Goal: Participate in discussion: Engage in conversation with other users on a specific topic

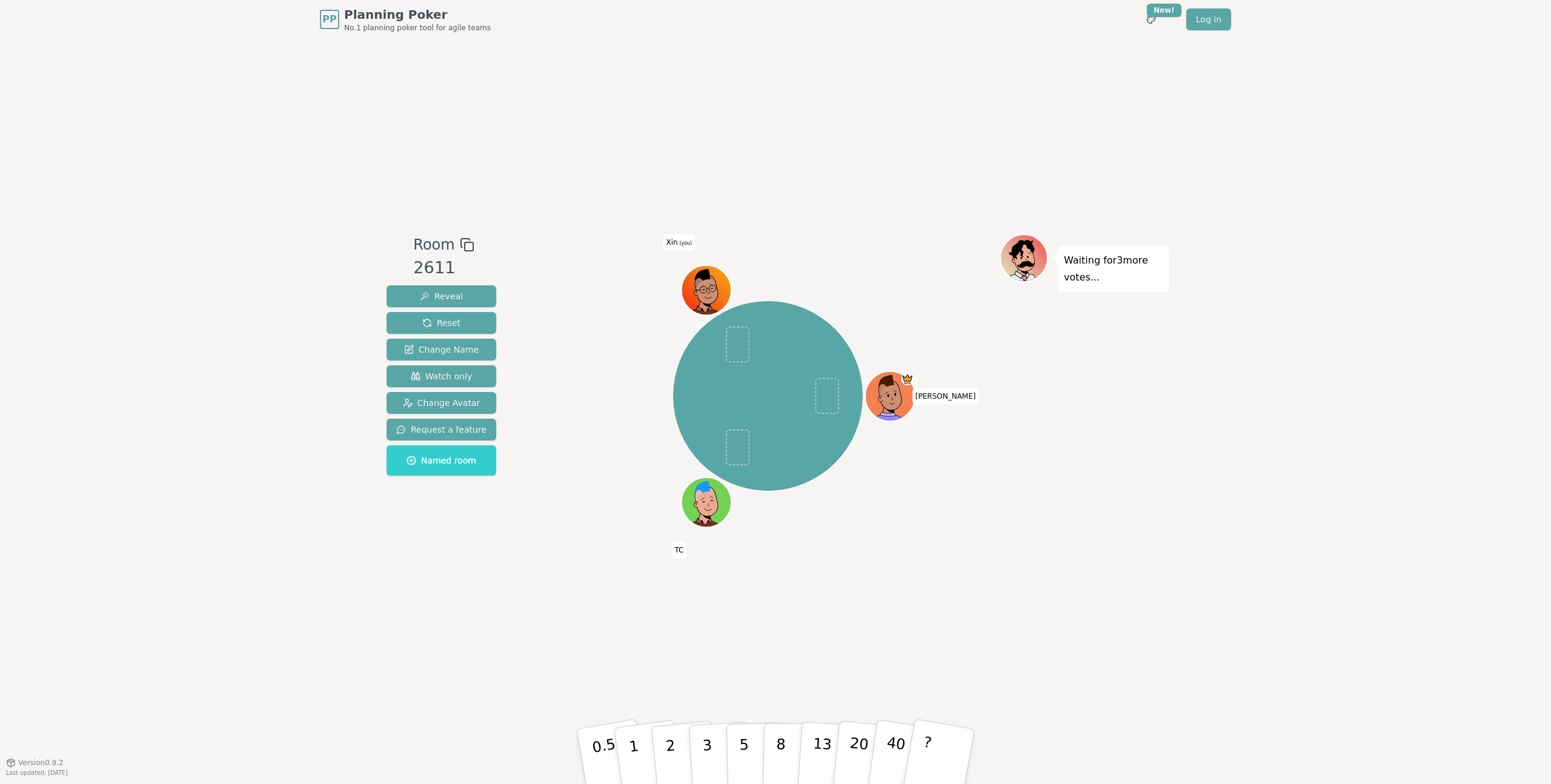
click at [1124, 390] on div "Waiting for 3 more votes..." at bounding box center [1084, 401] width 169 height 334
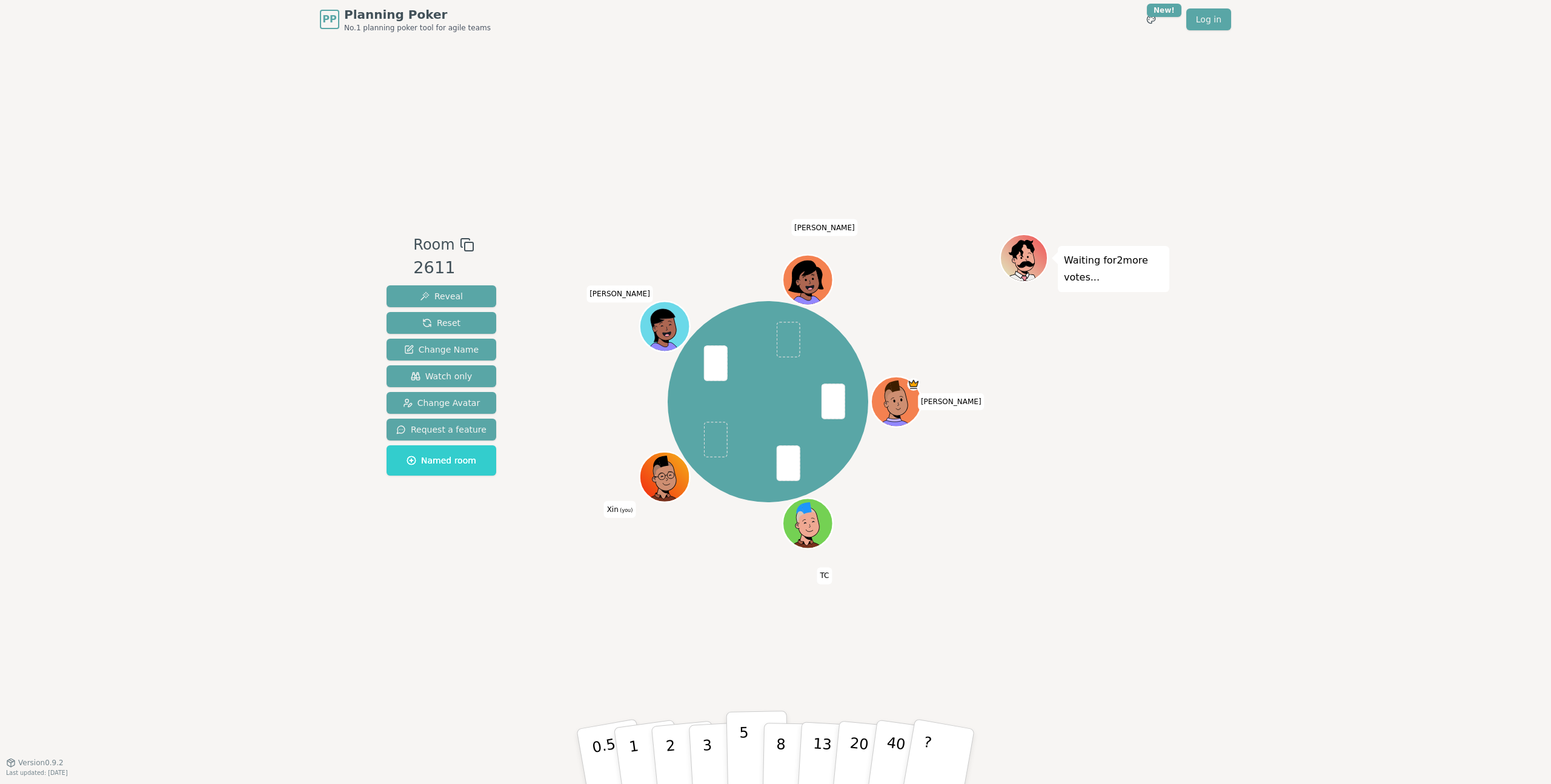
click at [744, 739] on p "5" at bounding box center [744, 756] width 11 height 65
click at [702, 750] on button "3" at bounding box center [721, 756] width 66 height 95
click at [671, 641] on div "Room 2611 Reveal Reset Change Name Watch only Change Avatar Request a feature N…" at bounding box center [776, 401] width 788 height 724
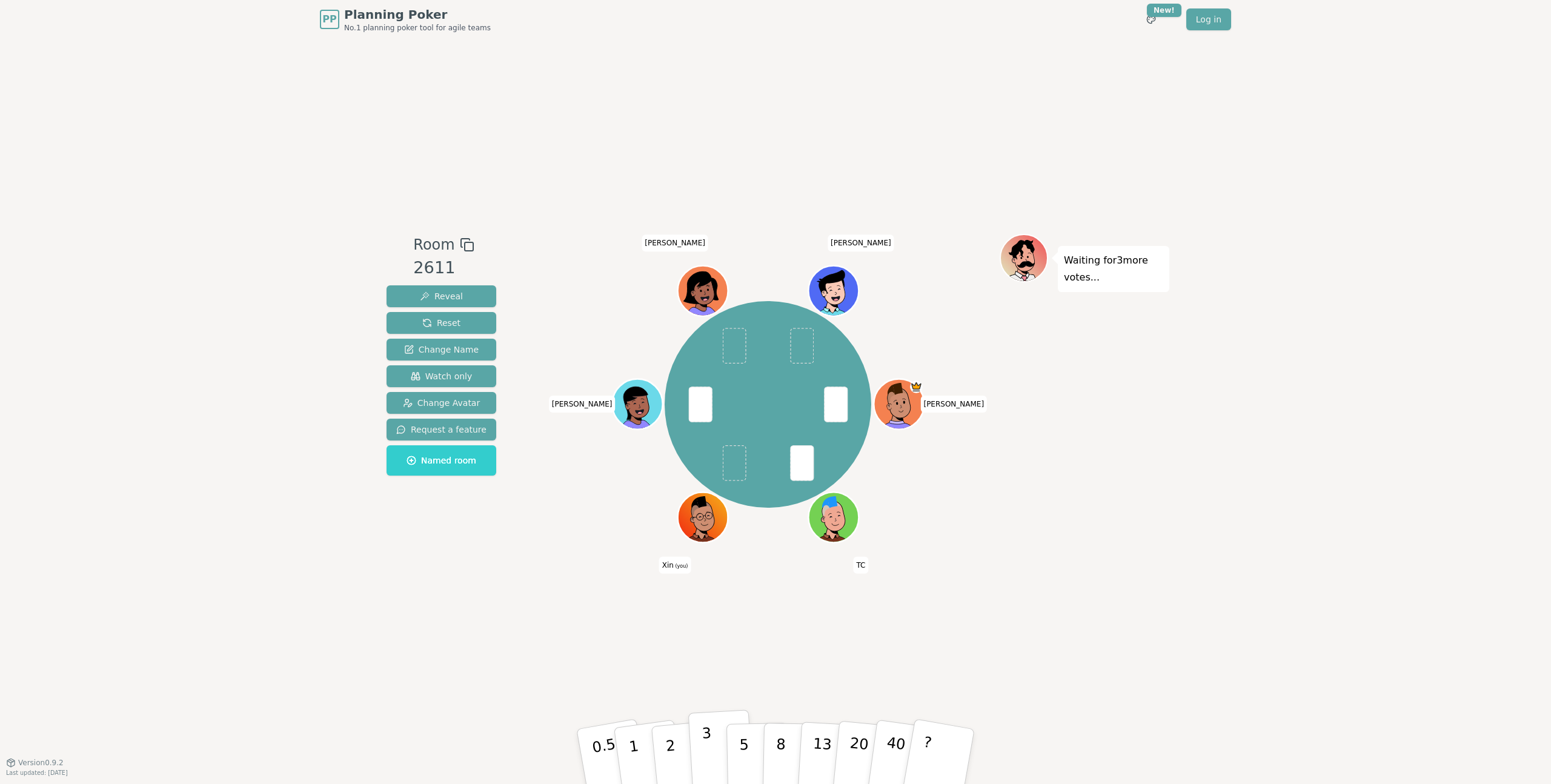
click at [707, 732] on p "3" at bounding box center [709, 757] width 13 height 66
click at [703, 753] on p "3" at bounding box center [709, 757] width 13 height 66
click at [1351, 287] on div "PP Planning Poker No.1 planning poker tool for agile teams Toggle theme New! Lo…" at bounding box center [776, 392] width 1551 height 784
click at [677, 747] on button "2" at bounding box center [685, 756] width 69 height 97
click at [672, 747] on p "2" at bounding box center [672, 758] width 15 height 66
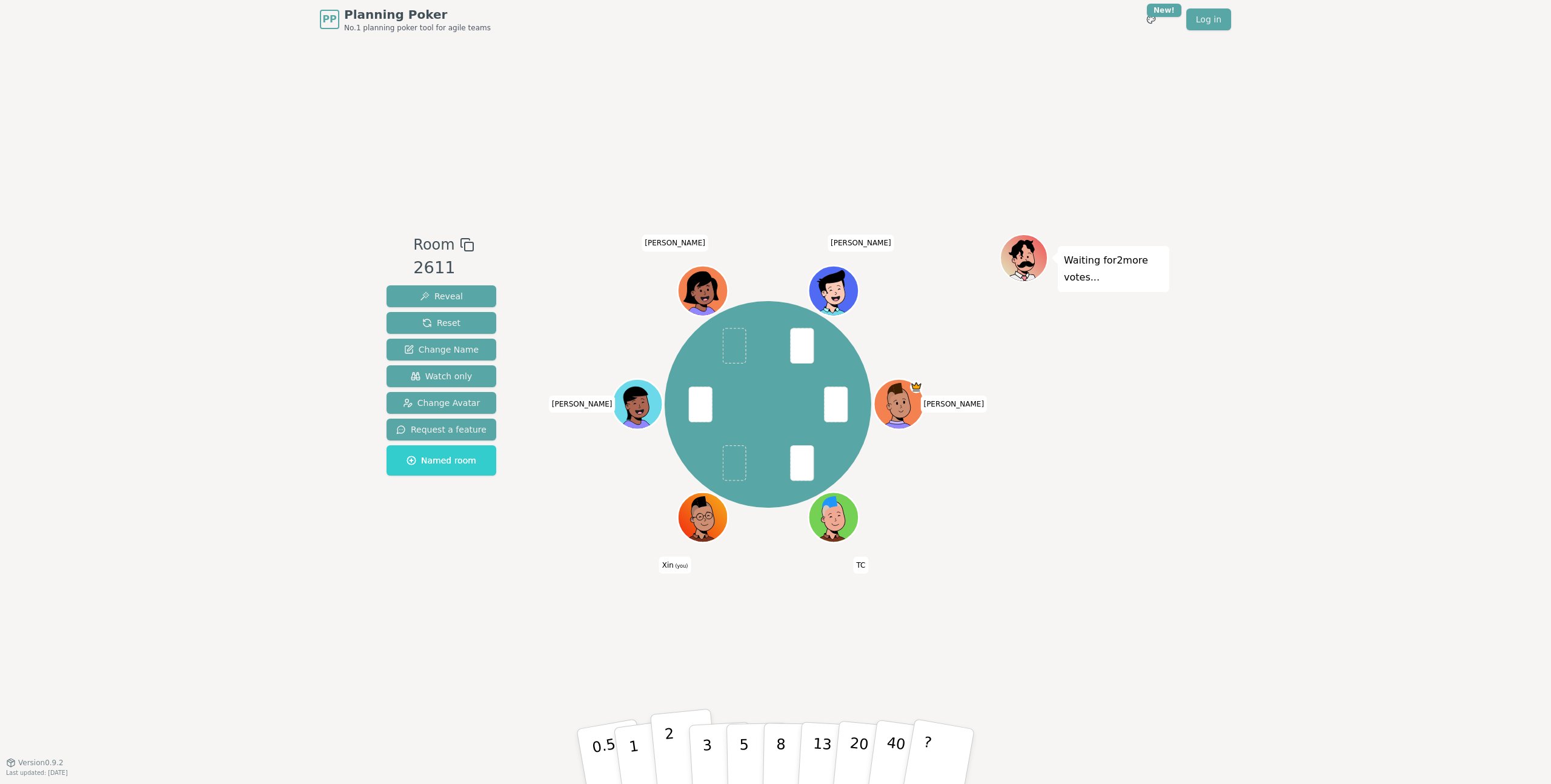
click at [677, 750] on button "2" at bounding box center [685, 756] width 69 height 97
click at [666, 739] on p "2" at bounding box center [672, 758] width 15 height 66
click at [665, 739] on button "2" at bounding box center [685, 756] width 69 height 97
click at [731, 452] on span at bounding box center [733, 463] width 24 height 35
click at [667, 715] on button "2" at bounding box center [685, 756] width 69 height 97
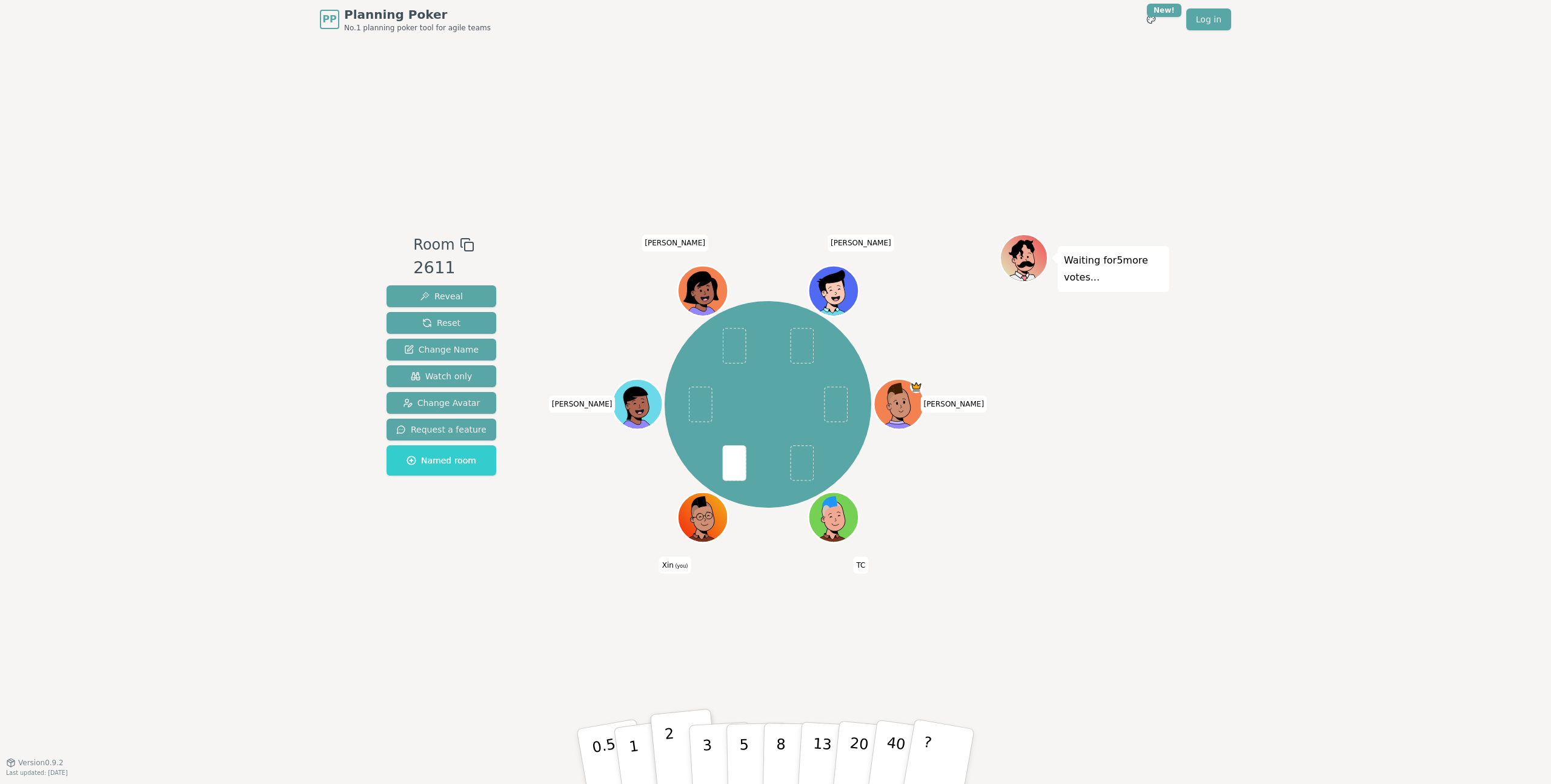
click at [660, 721] on button "2" at bounding box center [685, 756] width 69 height 97
click at [452, 317] on span "Reset" at bounding box center [442, 322] width 38 height 12
click at [489, 550] on div "Room 2611 Reveal Reset Change Name Watch only Change Avatar Request a feature N…" at bounding box center [441, 401] width 120 height 334
click at [674, 745] on p "2" at bounding box center [672, 758] width 15 height 66
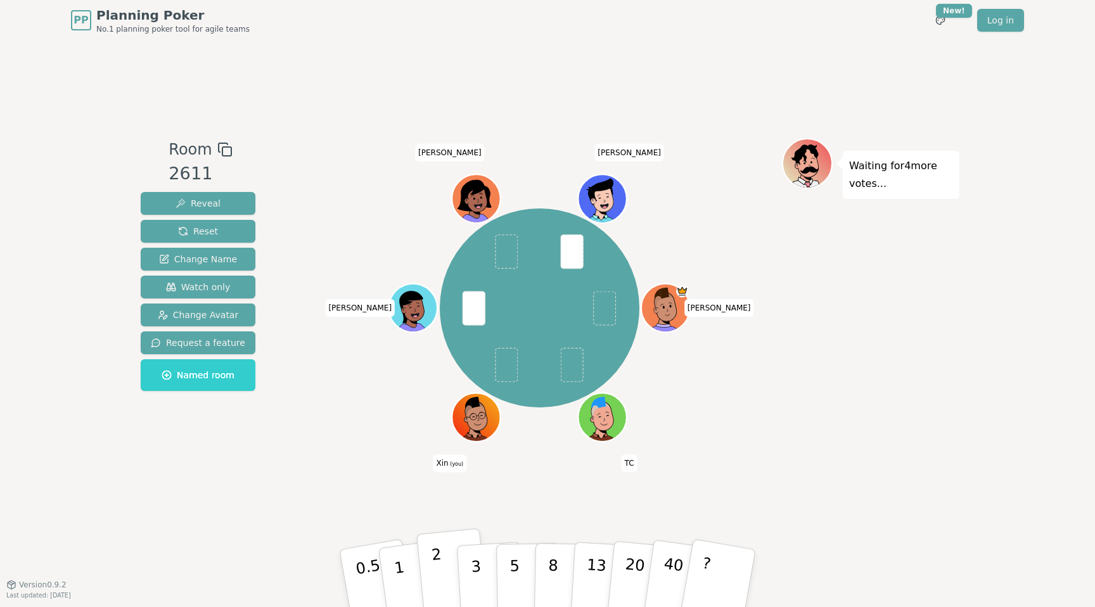
click at [439, 568] on p "2" at bounding box center [439, 580] width 16 height 69
click at [477, 561] on p "3" at bounding box center [477, 579] width 14 height 69
click at [439, 563] on p "2" at bounding box center [439, 580] width 16 height 69
click at [483, 555] on button "3" at bounding box center [490, 578] width 69 height 99
click at [447, 564] on button "2" at bounding box center [452, 579] width 72 height 101
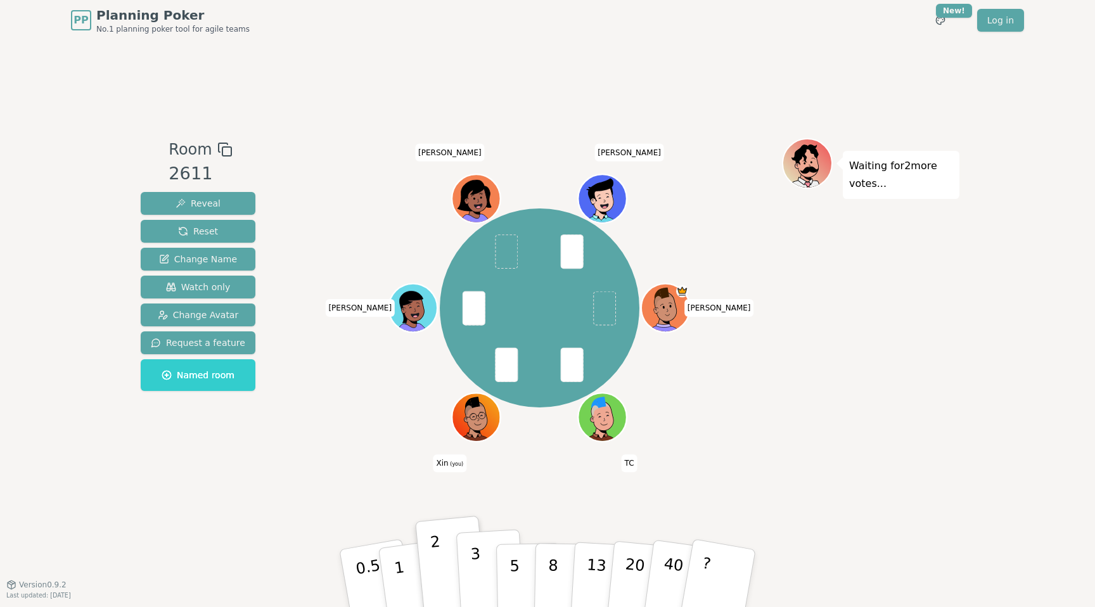
click at [468, 577] on button "3" at bounding box center [490, 578] width 69 height 99
click at [438, 556] on p "2" at bounding box center [439, 580] width 16 height 69
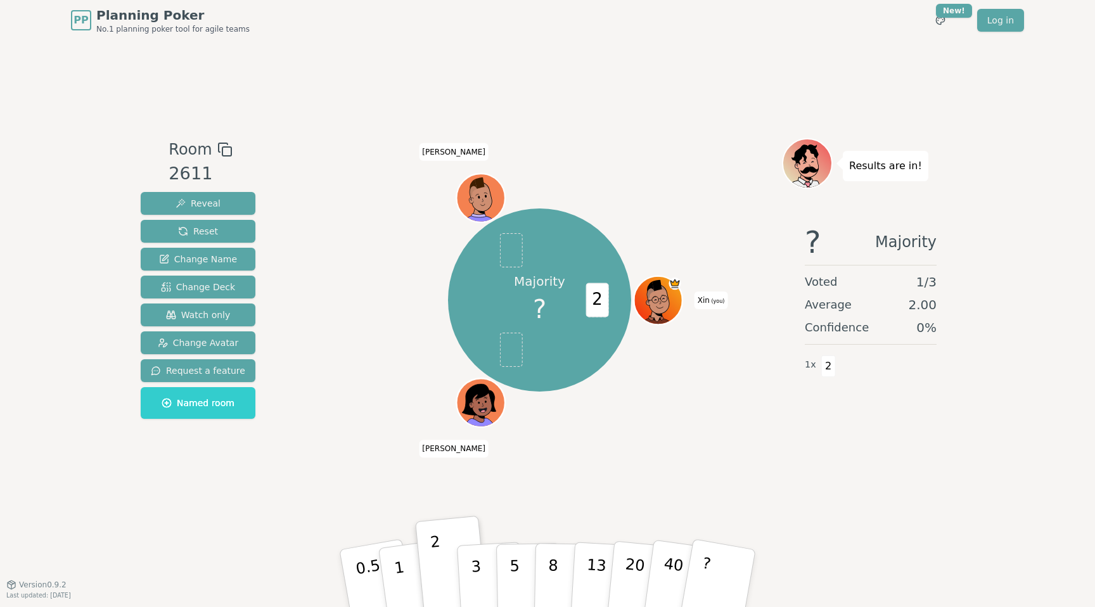
click at [1029, 184] on div "PP Planning Poker No.1 planning poker tool for agile teams Toggle theme New! Lo…" at bounding box center [547, 303] width 1095 height 607
